Goal: Check status

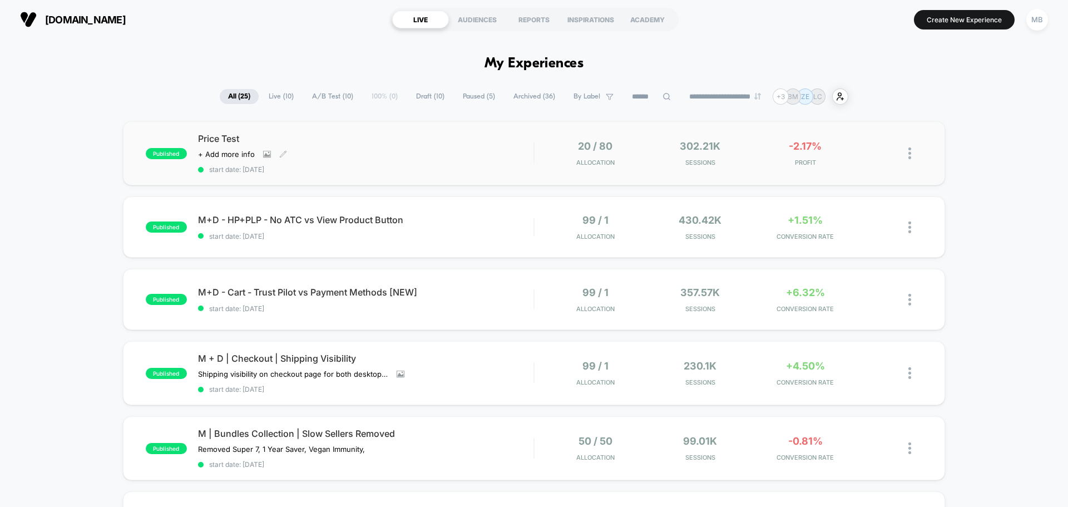
click at [495, 144] on span "Price Test" at bounding box center [366, 138] width 336 height 11
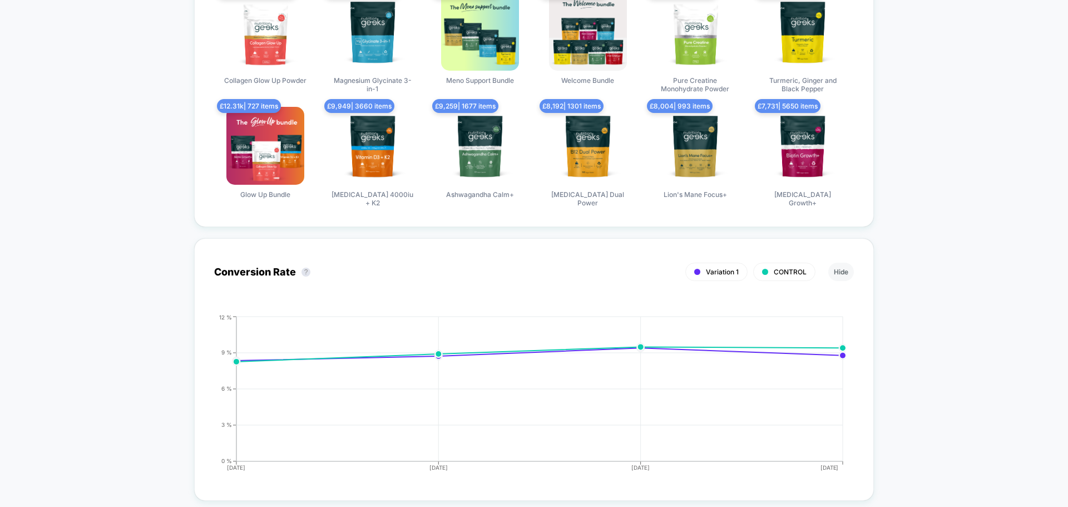
scroll to position [779, 0]
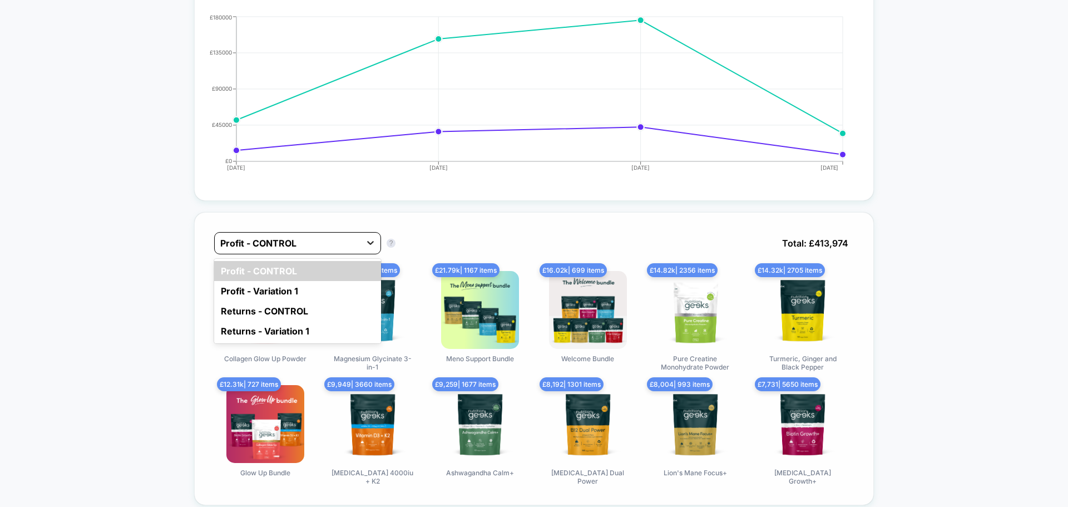
click at [363, 246] on div at bounding box center [371, 243] width 20 height 20
click at [550, 238] on div "option Profit - CONTROL focused, 1 of 4. 4 results available. Use Up and Down t…" at bounding box center [534, 251] width 640 height 39
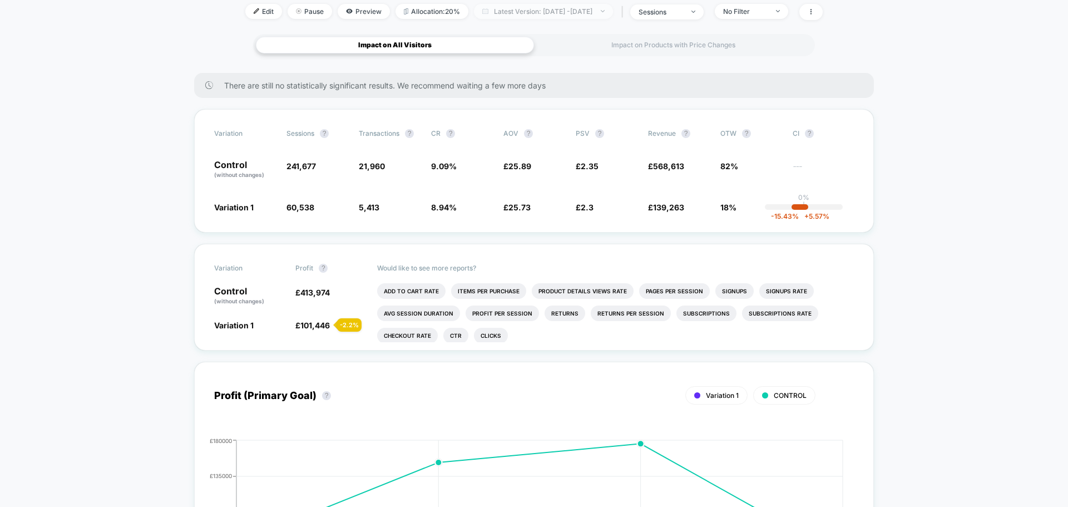
scroll to position [293, 0]
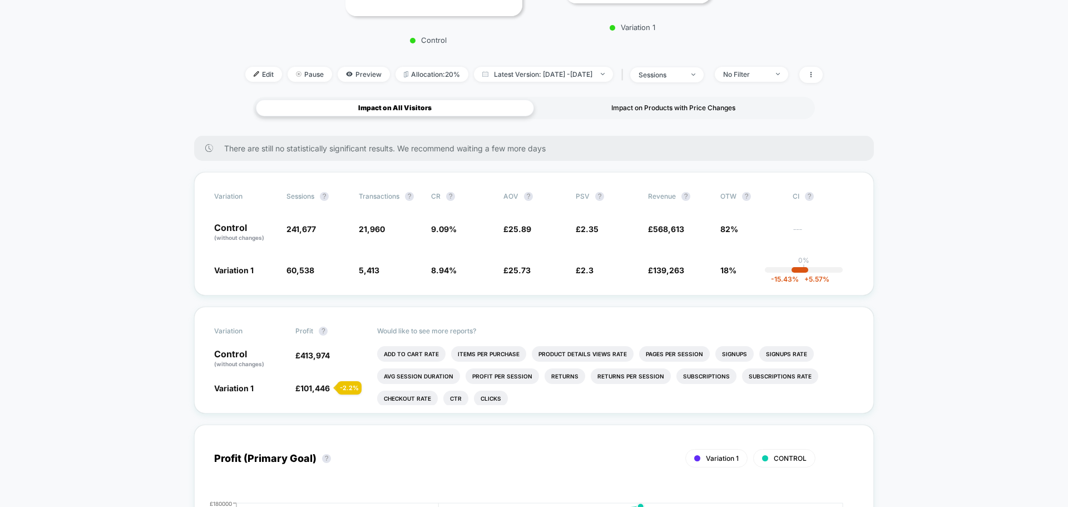
click at [631, 111] on div "Impact on Products with Price Changes" at bounding box center [673, 108] width 278 height 17
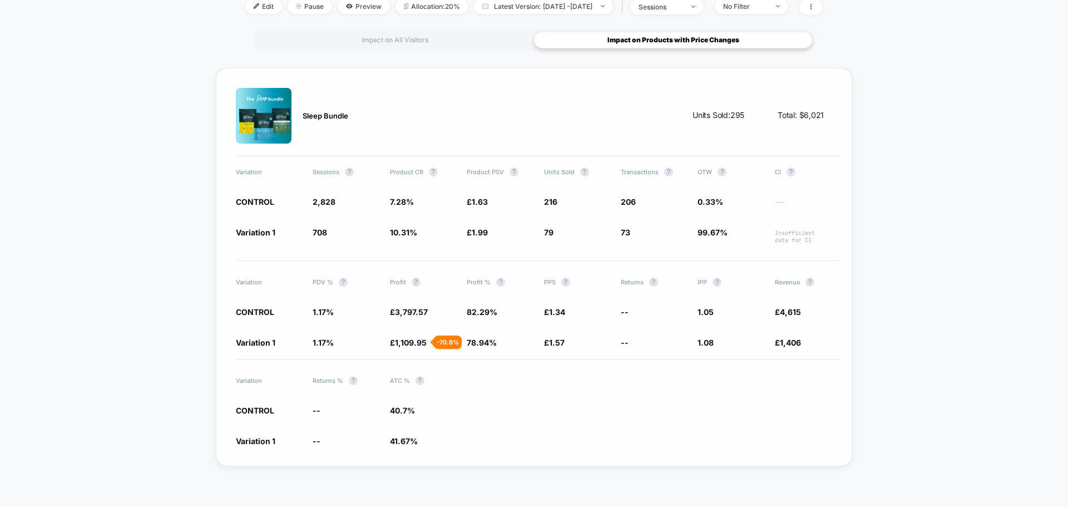
scroll to position [365, 0]
